Goal: Register for event/course

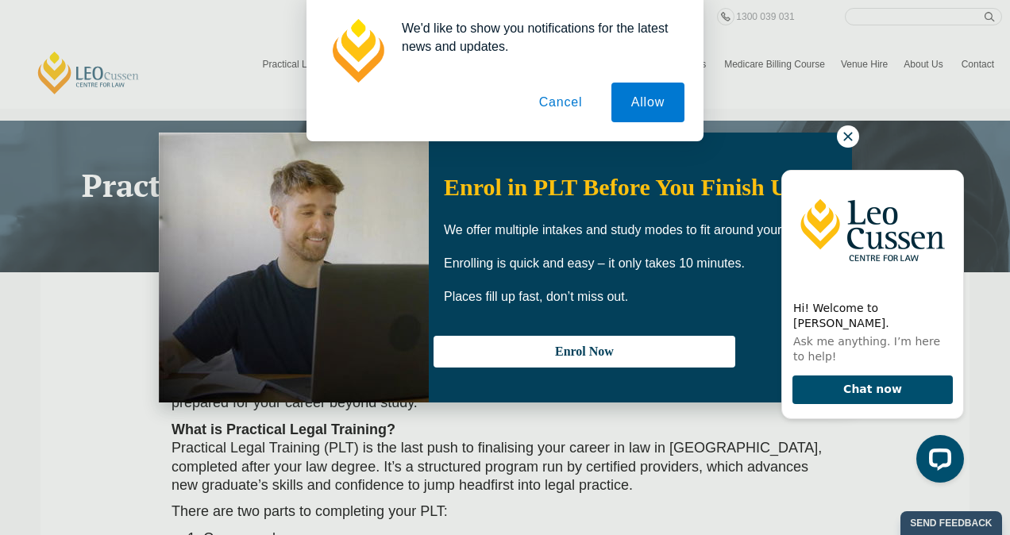
click at [557, 108] on button "Cancel" at bounding box center [560, 103] width 83 height 40
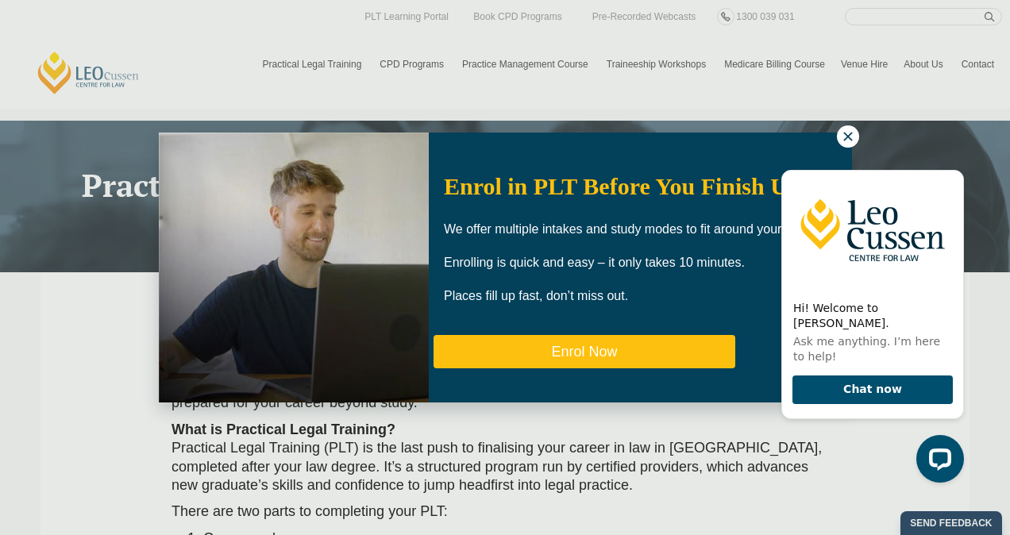
click at [676, 348] on button "Enrol Now" at bounding box center [584, 351] width 302 height 33
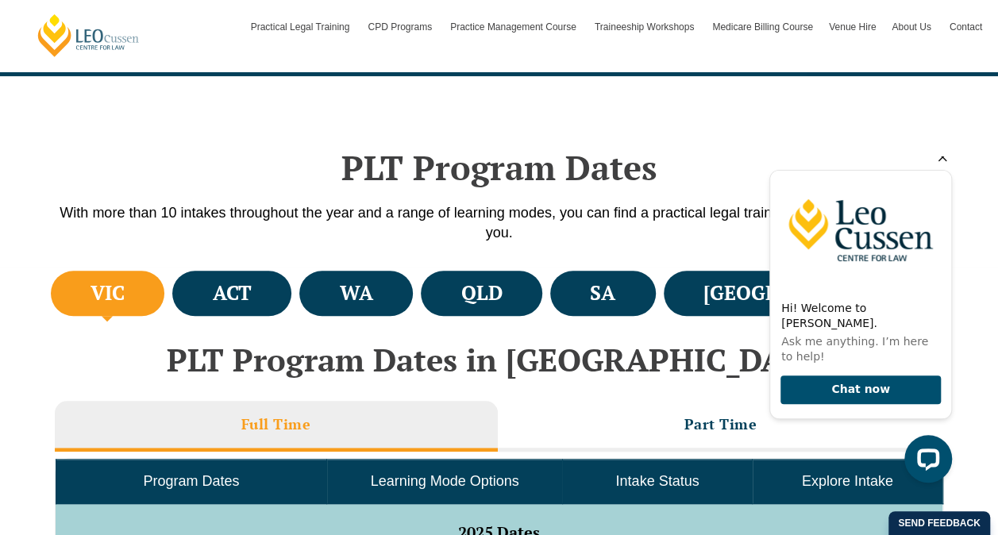
click at [939, 162] on icon "Hide greeting" at bounding box center [942, 157] width 9 height 9
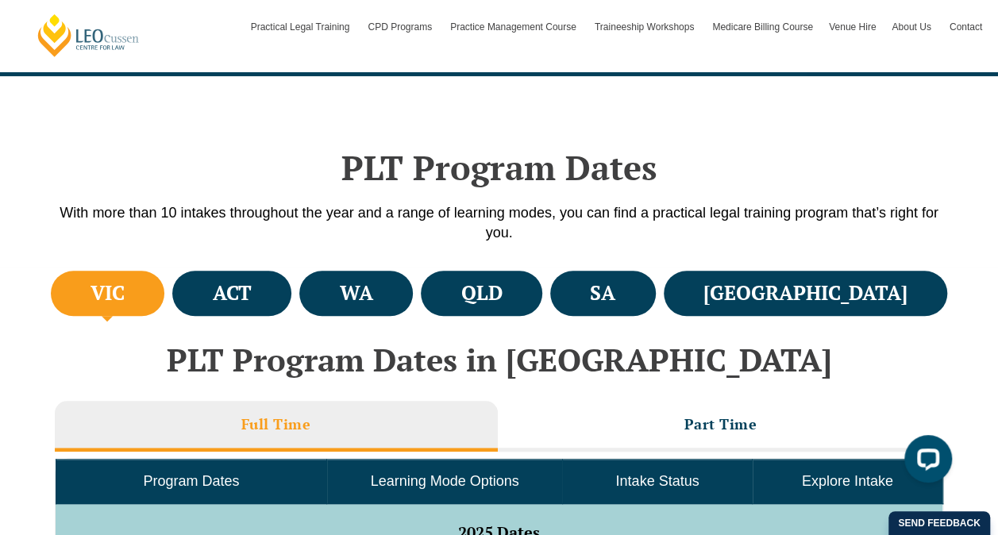
click at [907, 287] on body at bounding box center [858, 325] width 202 height 339
click at [844, 299] on li "NSW" at bounding box center [806, 293] width 284 height 45
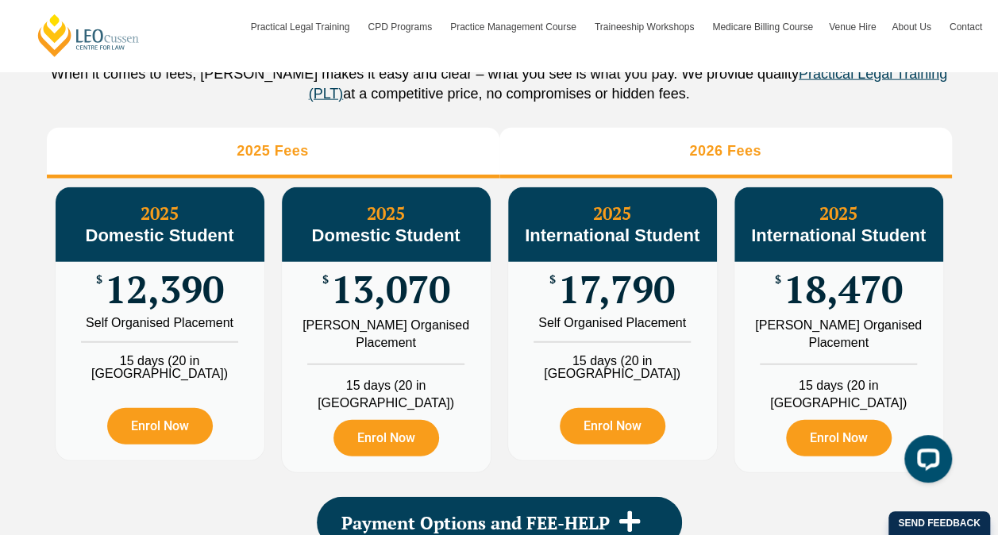
scroll to position [1905, 0]
